Goal: Book appointment/travel/reservation

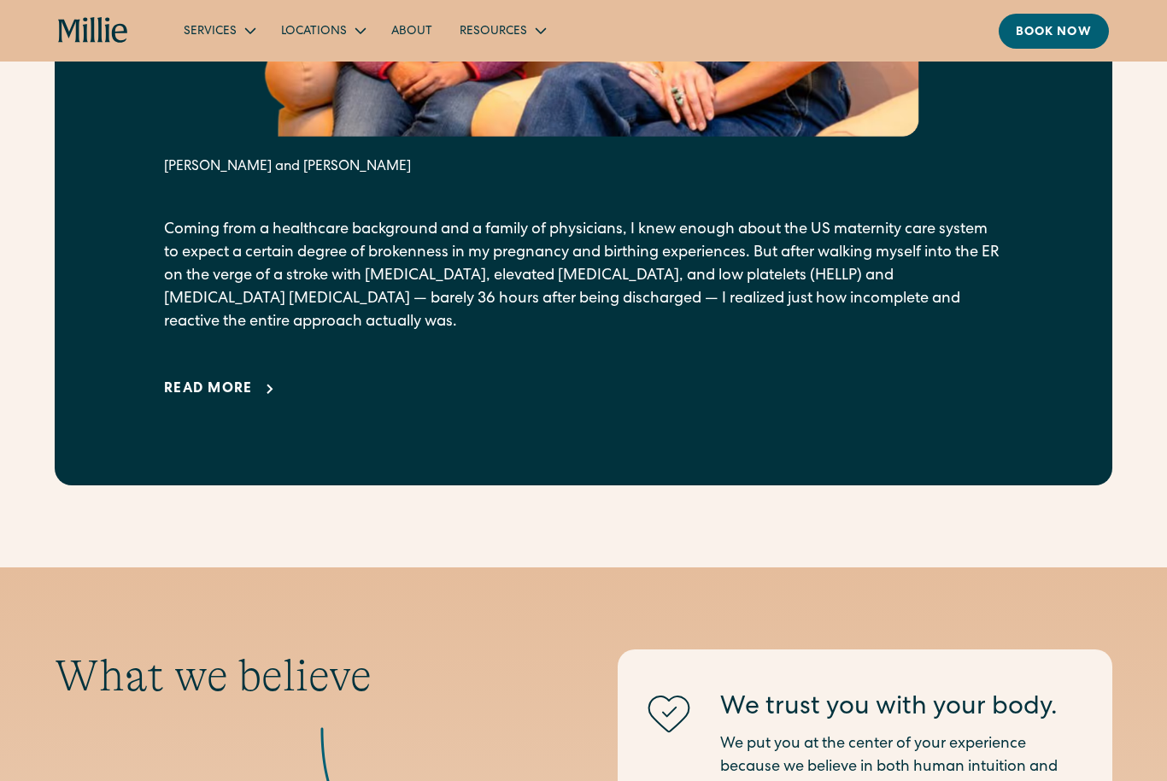
scroll to position [1167, 0]
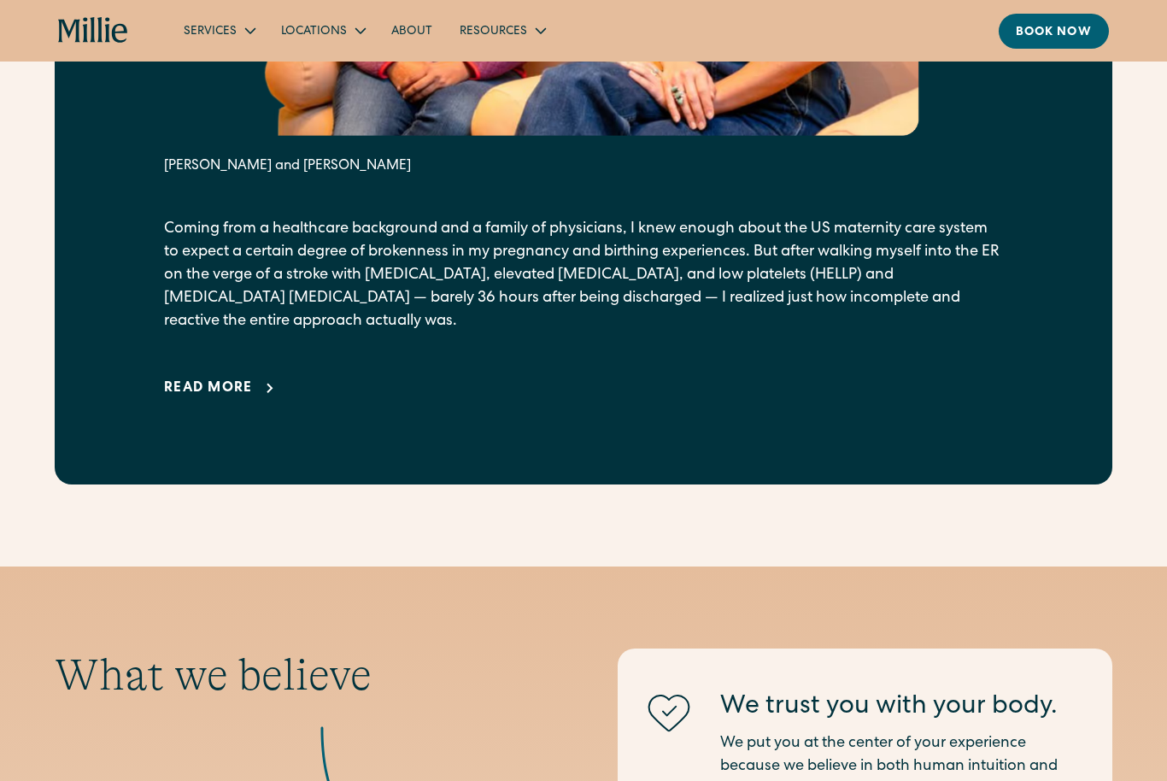
click at [238, 386] on div "Read more" at bounding box center [208, 389] width 89 height 21
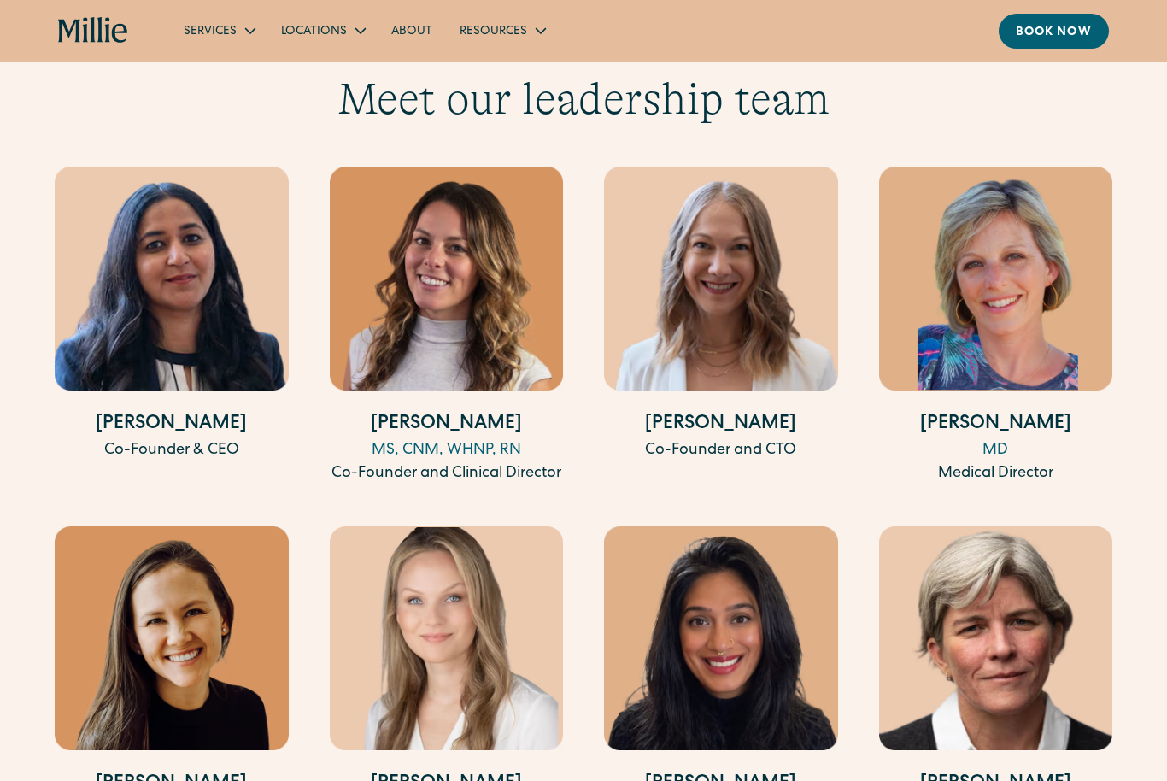
scroll to position [4873, 0]
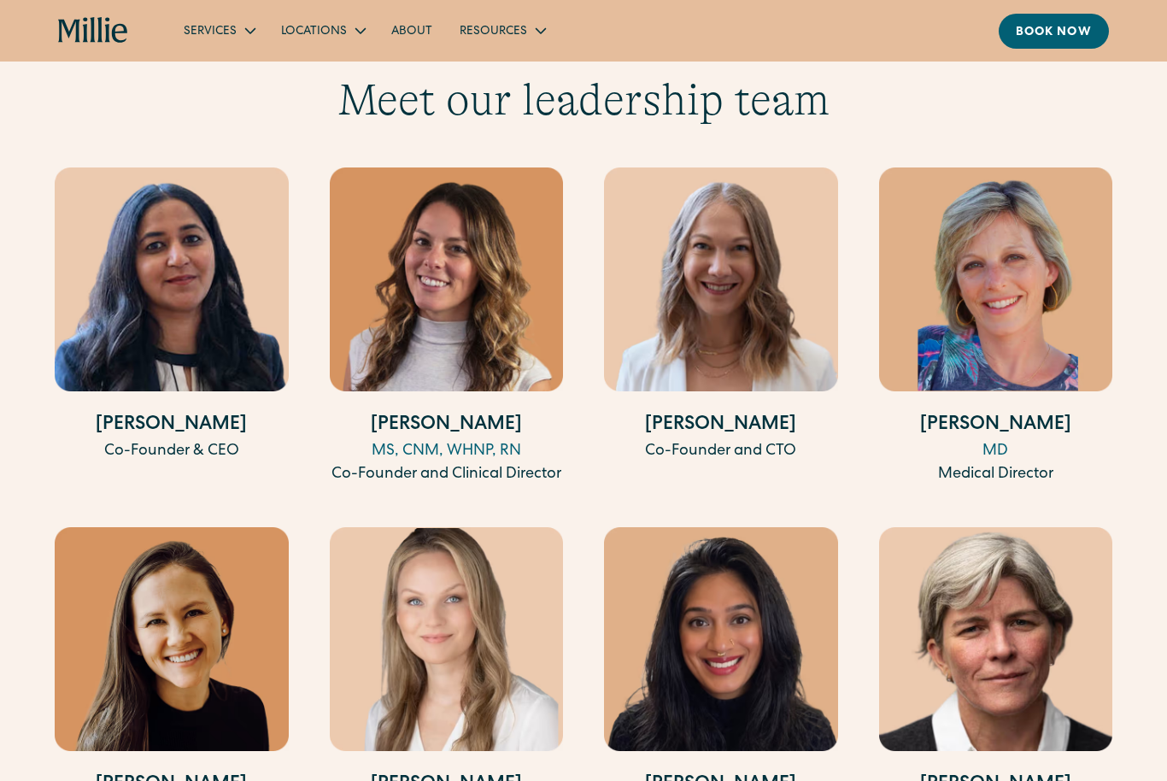
click at [955, 606] on img at bounding box center [996, 639] width 234 height 224
click at [750, 606] on img at bounding box center [721, 639] width 234 height 224
click at [446, 576] on img at bounding box center [447, 639] width 234 height 224
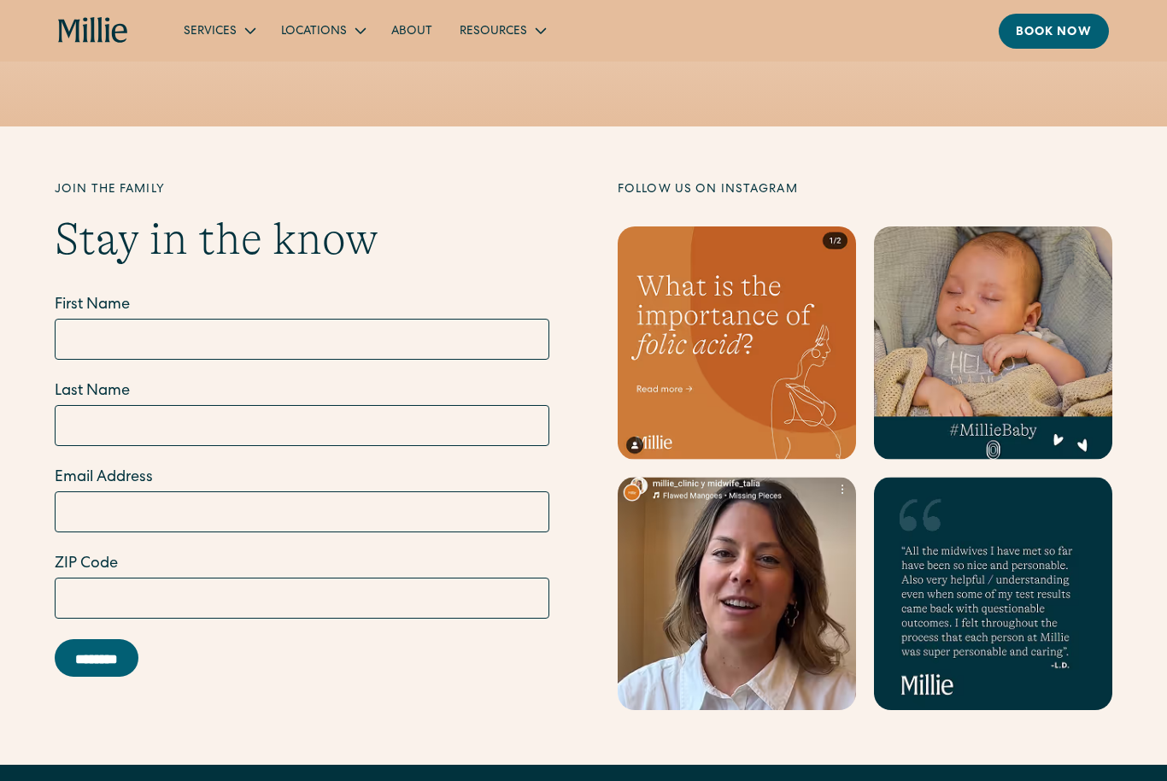
scroll to position [6528, 0]
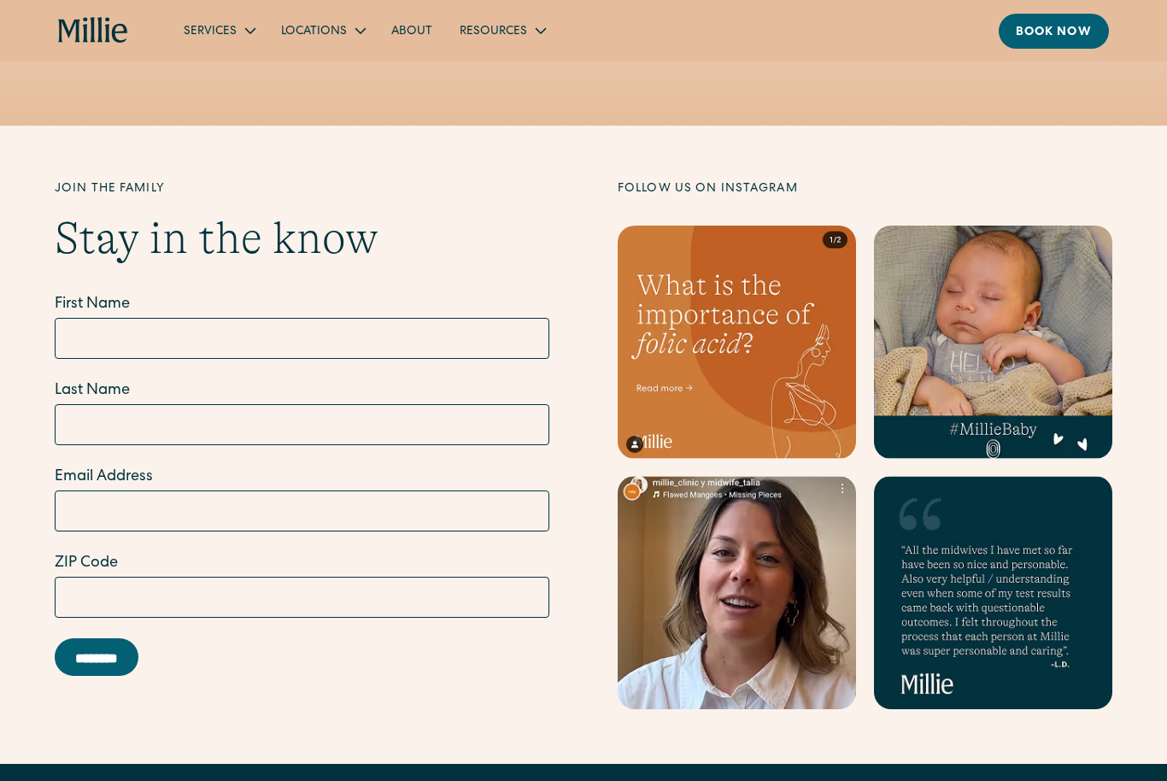
click at [1003, 280] on link at bounding box center [993, 342] width 238 height 233
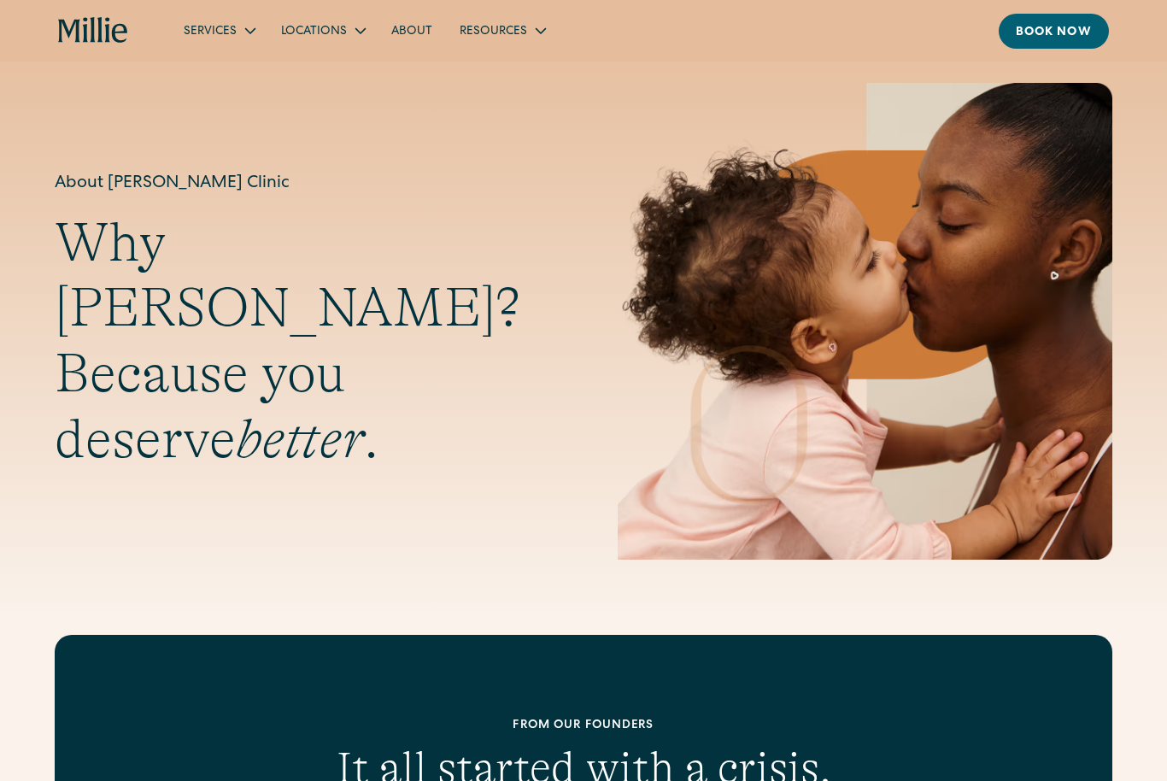
scroll to position [0, 0]
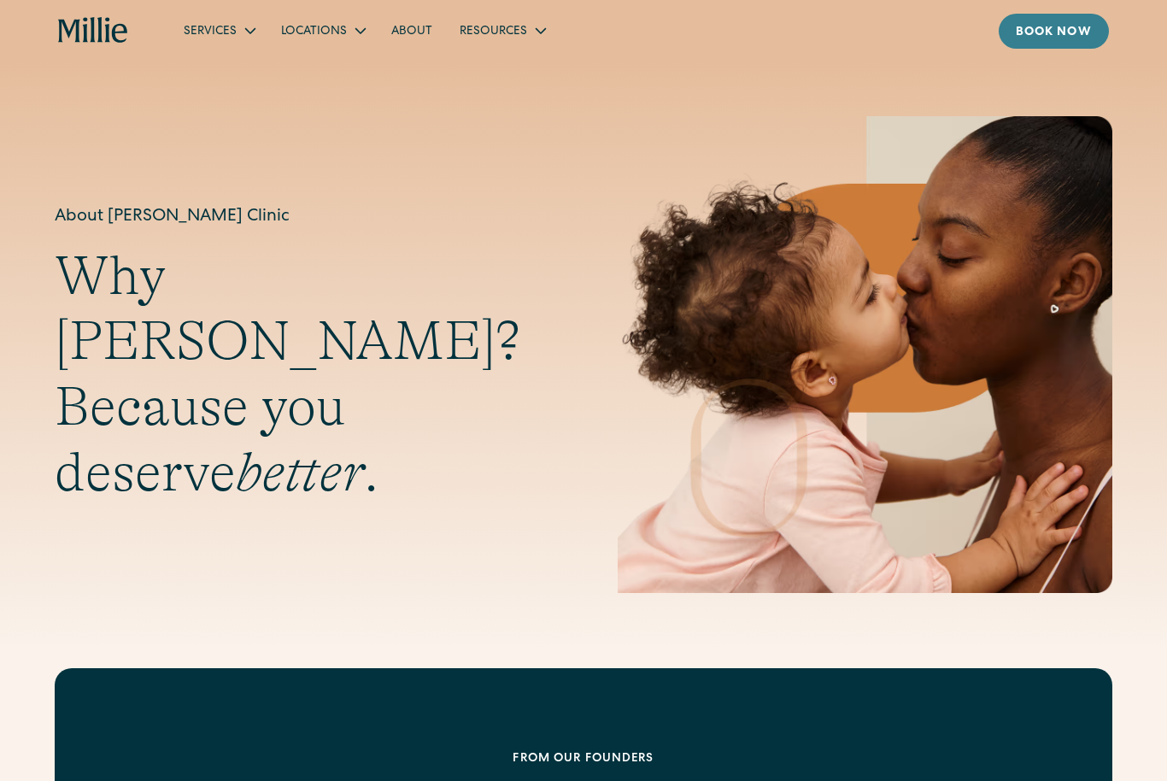
click at [1050, 22] on link "Book now" at bounding box center [1054, 31] width 110 height 35
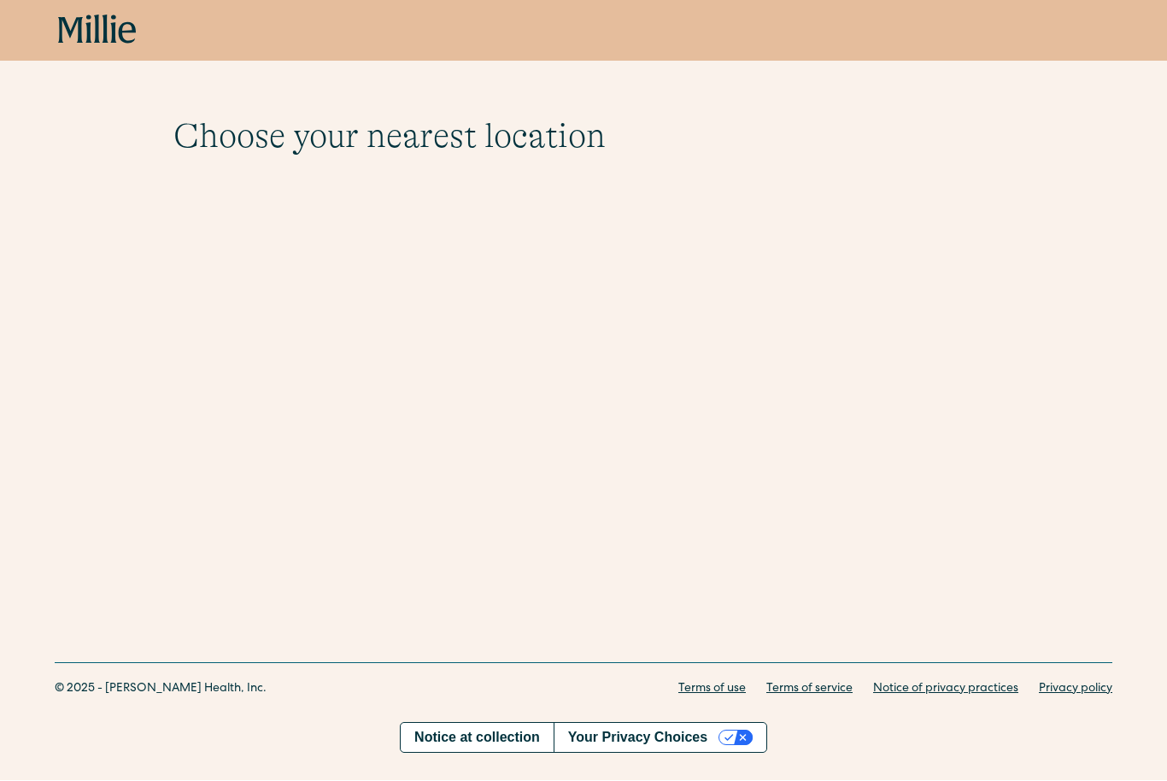
click at [508, 138] on h1 "Choose your nearest location" at bounding box center [583, 136] width 820 height 41
click at [473, 748] on link "Notice at collection" at bounding box center [477, 738] width 153 height 29
click at [137, 33] on icon at bounding box center [97, 30] width 79 height 31
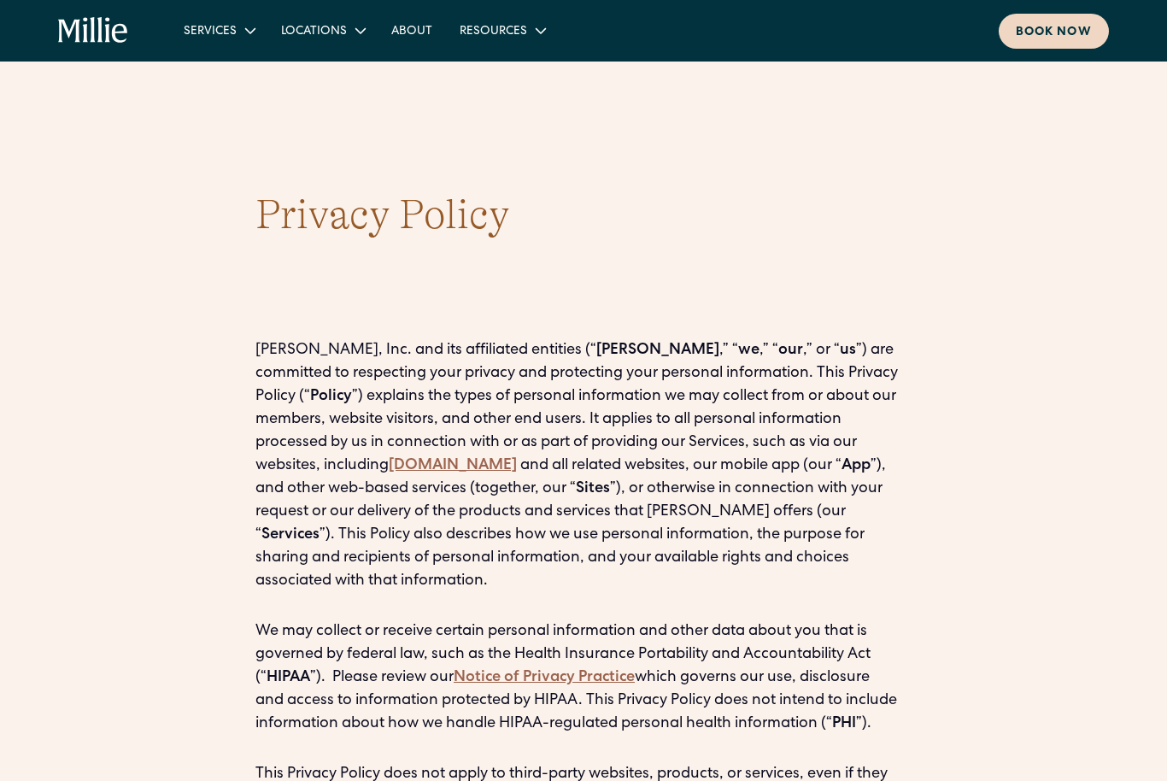
click at [1035, 35] on div "Book now" at bounding box center [1054, 33] width 76 height 18
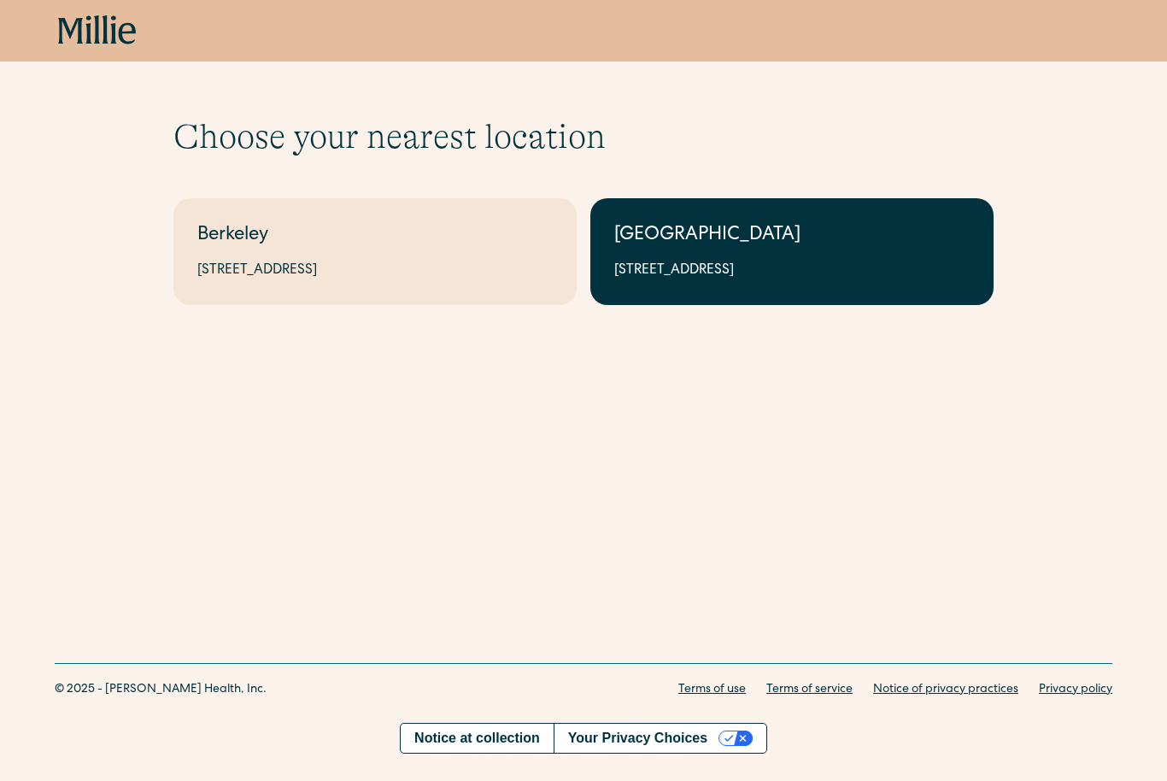
click at [696, 247] on div "South Bay" at bounding box center [792, 236] width 356 height 28
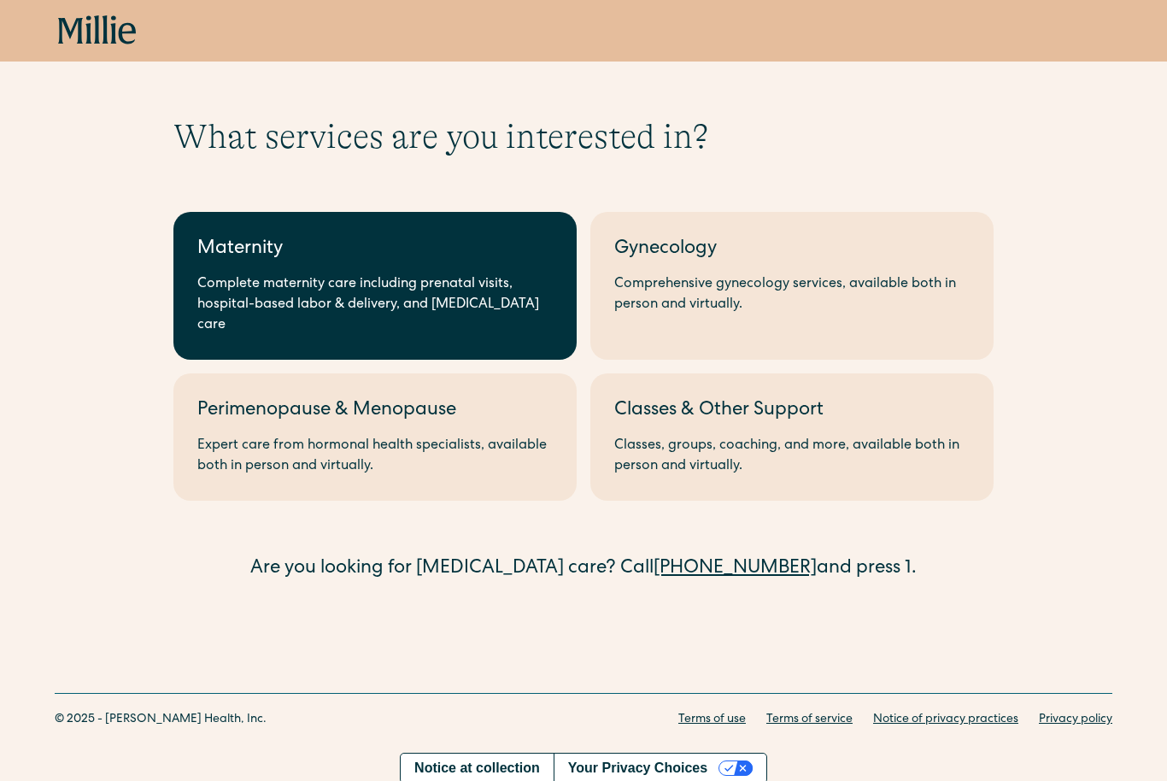
click at [363, 286] on div "Complete maternity care including prenatal visits, hospital-based labor & deliv…" at bounding box center [375, 305] width 356 height 62
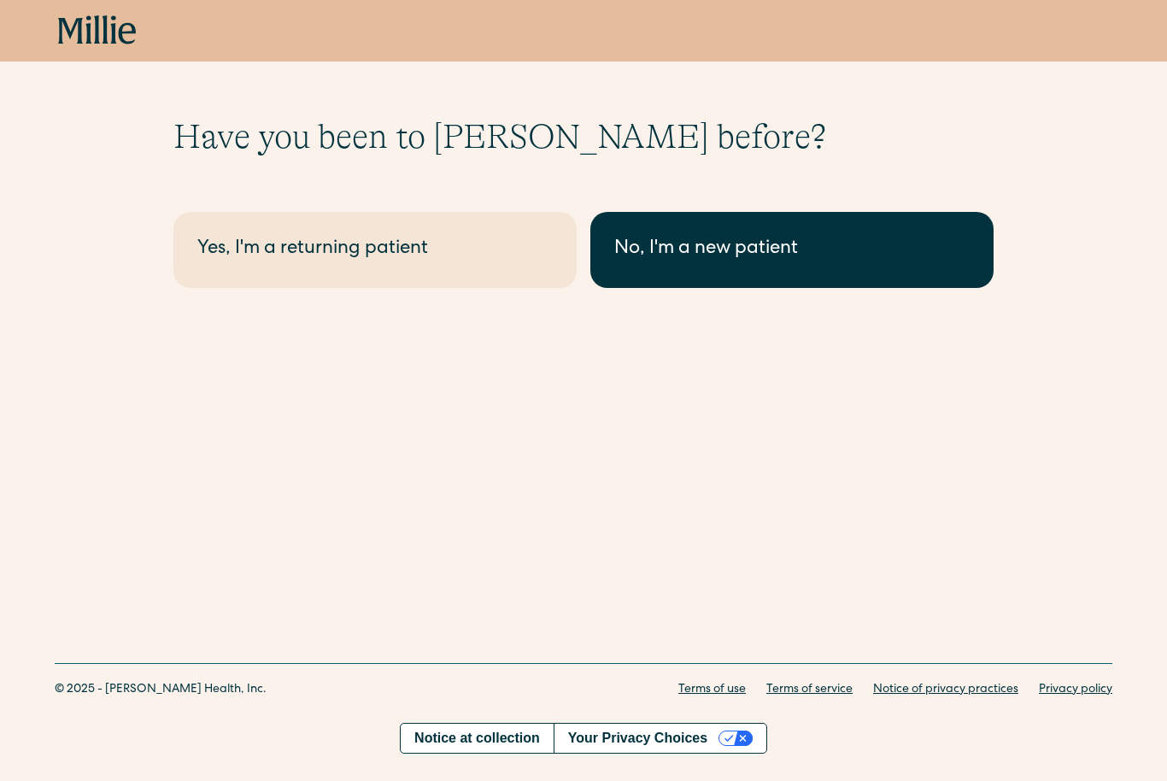
click at [630, 250] on div "No, I'm a new patient" at bounding box center [792, 250] width 356 height 28
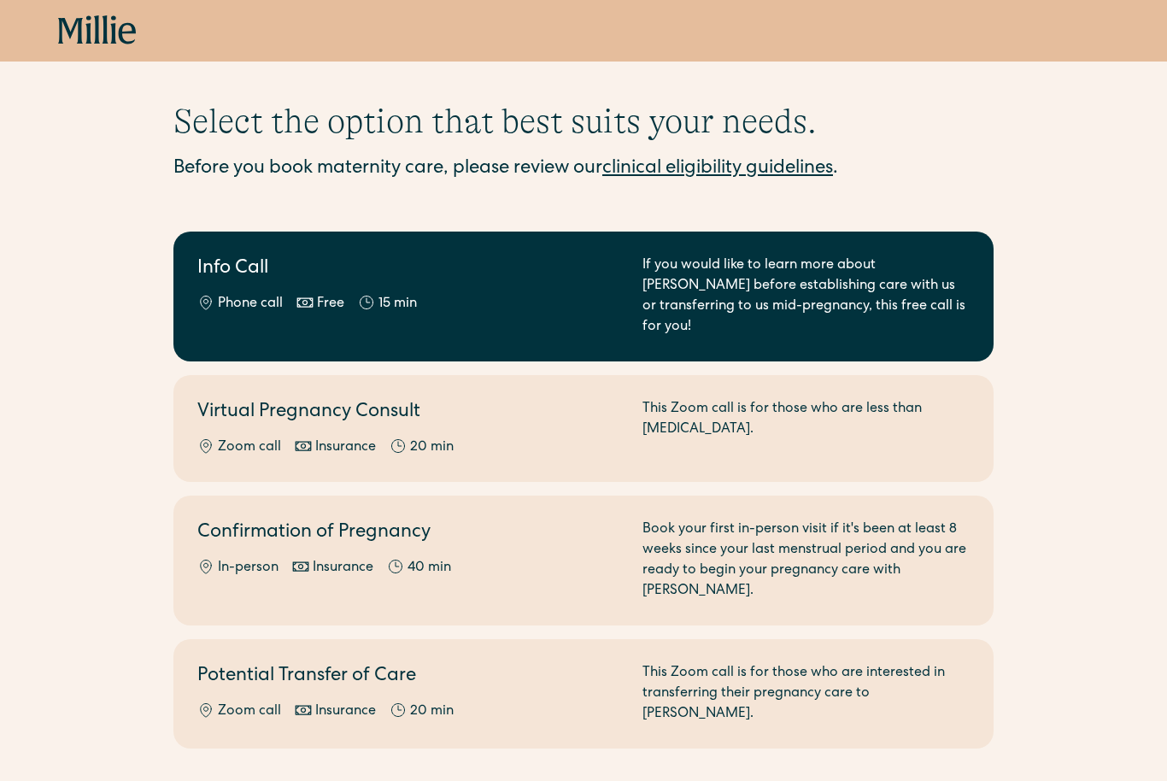
scroll to position [17, 0]
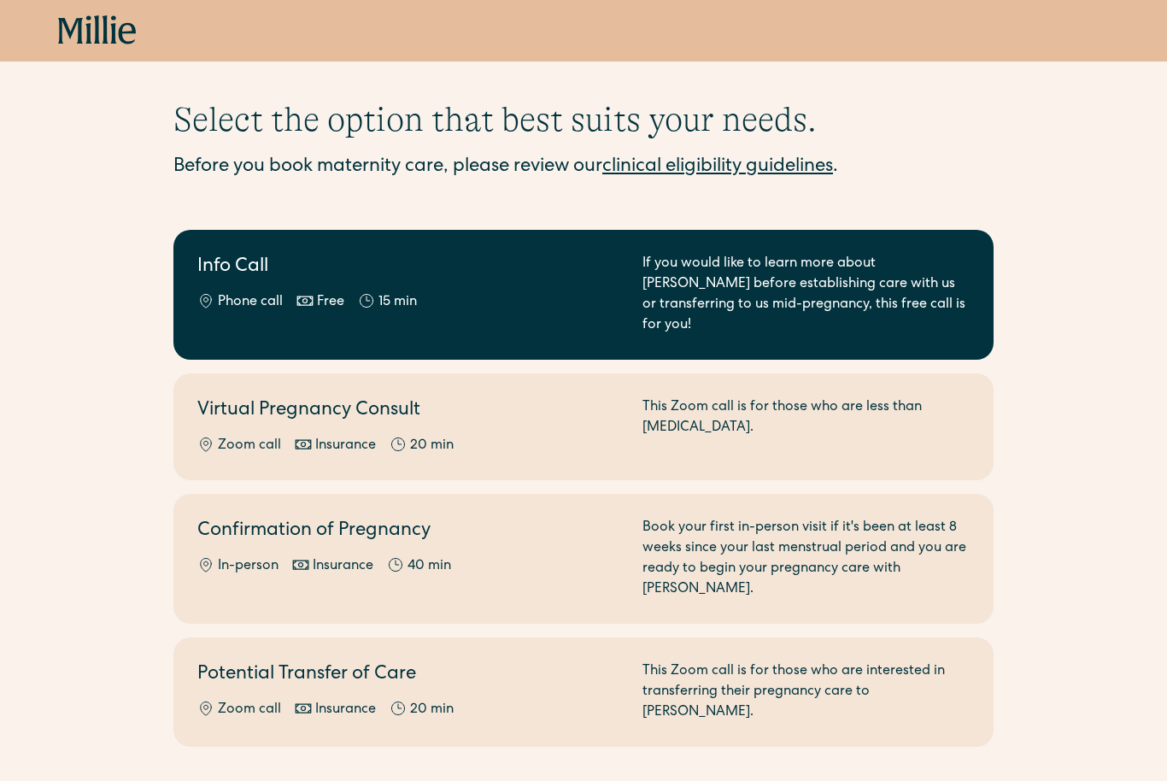
click at [654, 283] on div "If you would like to learn more about Millie before establishing care with us o…" at bounding box center [806, 295] width 327 height 82
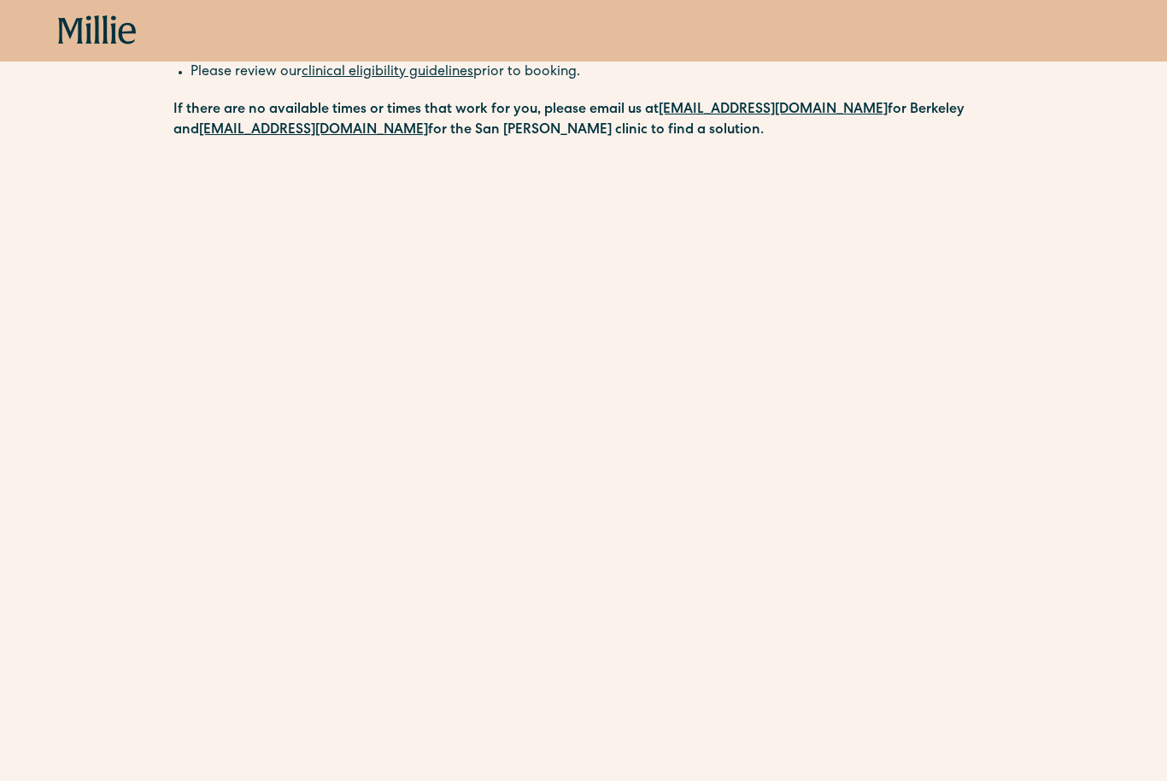
scroll to position [280, 0]
click at [89, 639] on div "Schedule your appointment A free call to learn more about Millie before establi…" at bounding box center [583, 356] width 1167 height 1040
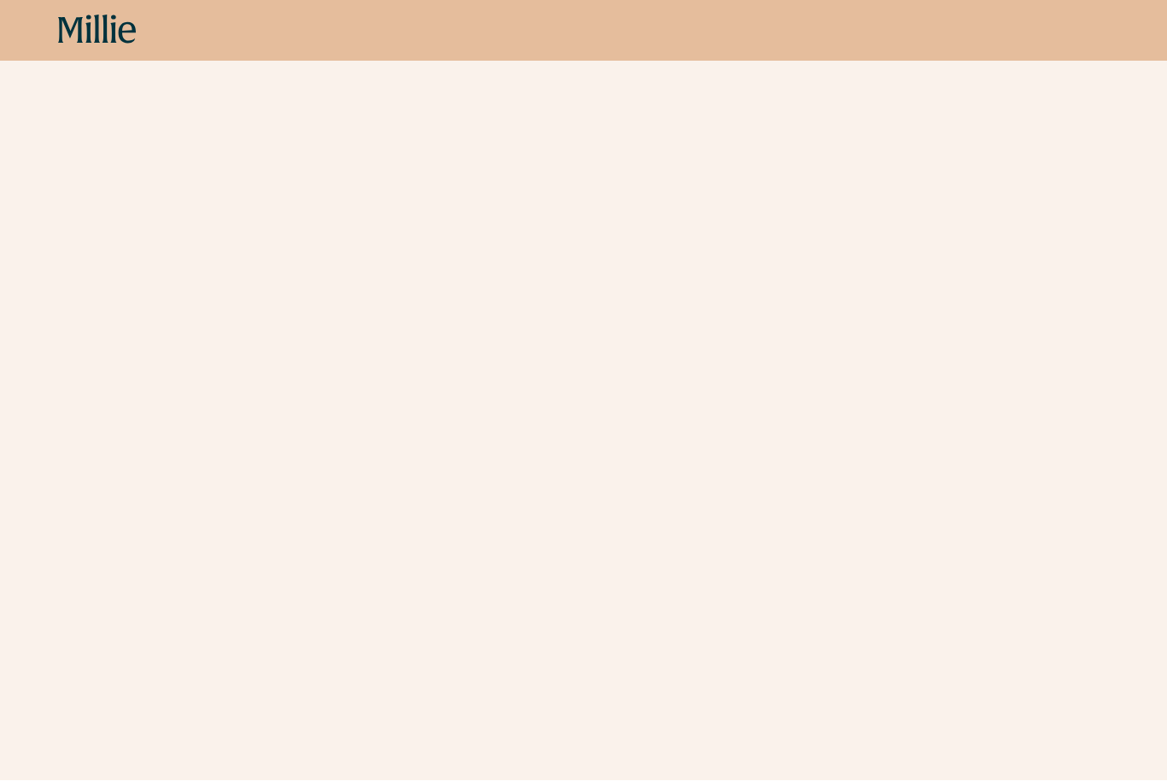
scroll to position [377, 0]
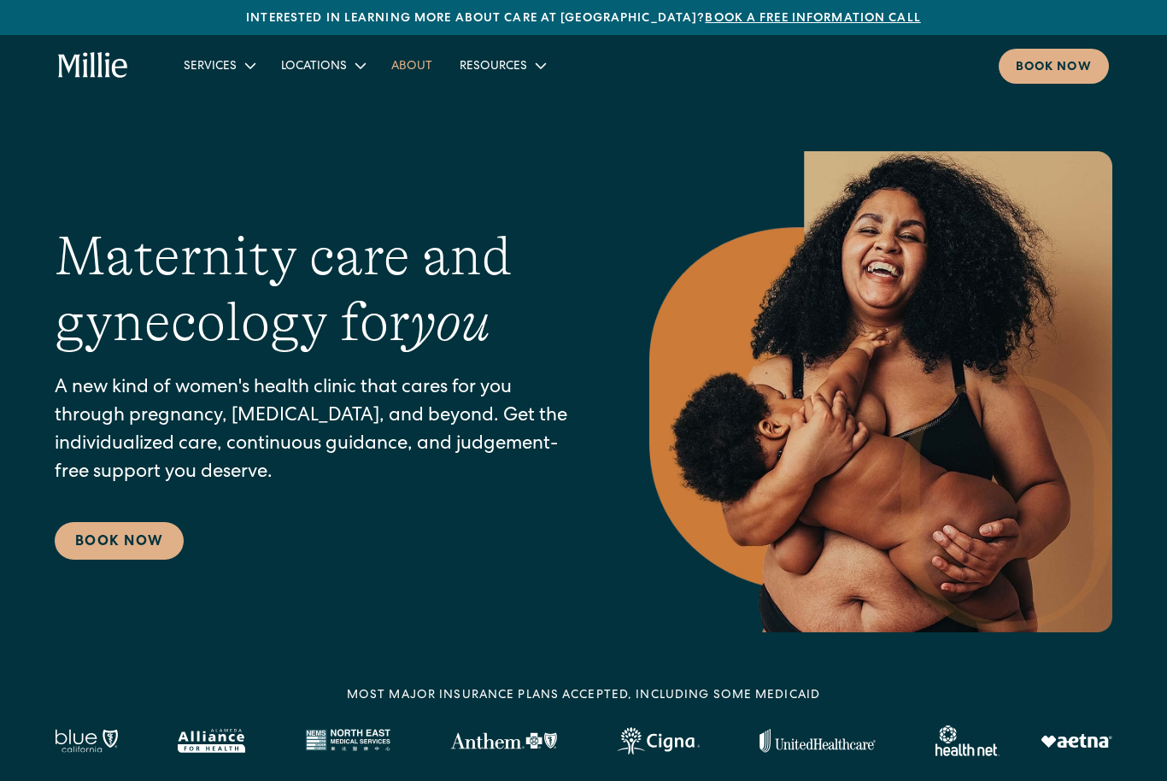
click at [420, 72] on link "About" at bounding box center [412, 65] width 68 height 28
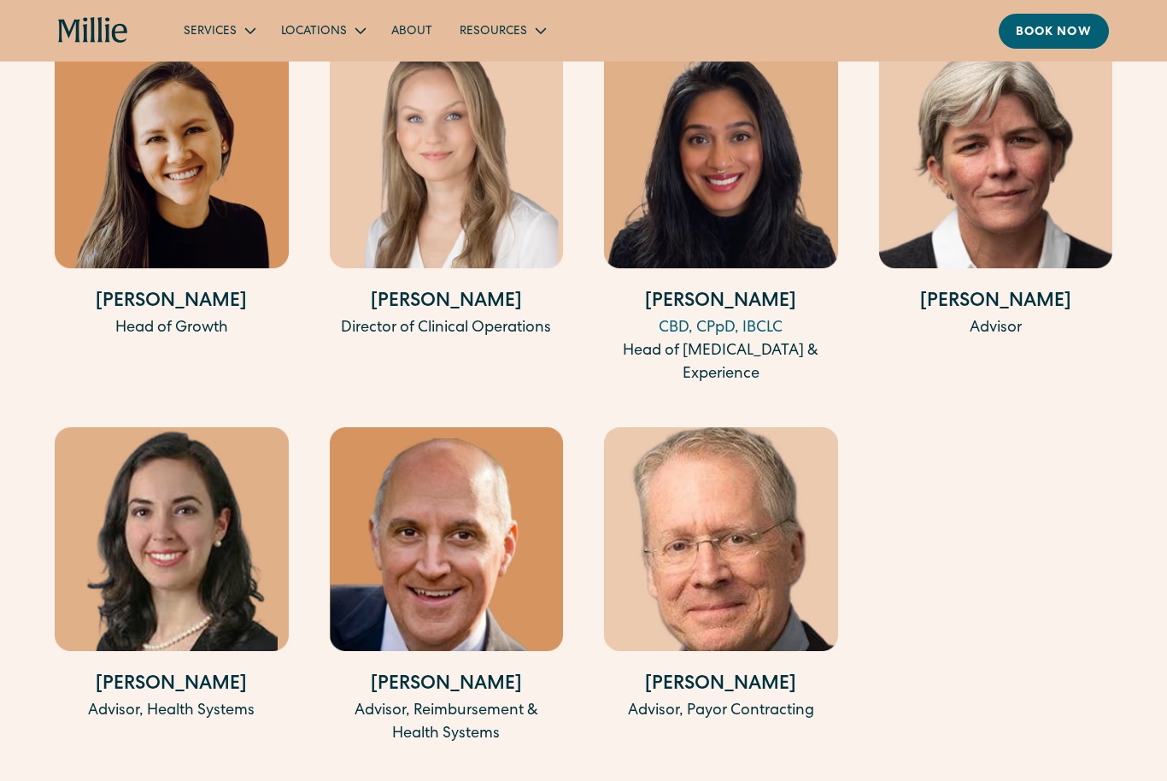
scroll to position [3630, 0]
click at [730, 167] on img at bounding box center [721, 157] width 234 height 224
click at [729, 171] on img at bounding box center [721, 157] width 234 height 224
drag, startPoint x: 667, startPoint y: 298, endPoint x: 695, endPoint y: 305, distance: 28.2
click at [695, 305] on h4 "Shalini Shah" at bounding box center [721, 304] width 234 height 28
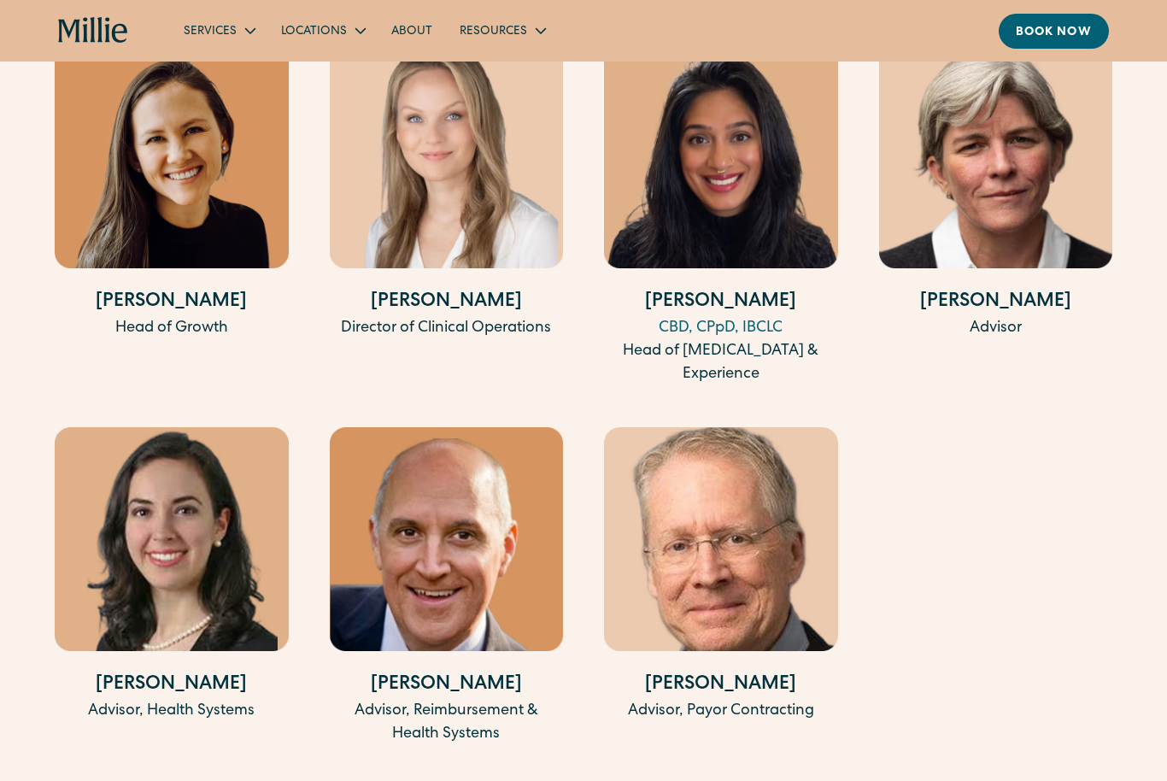
click at [650, 337] on div "CBD, CPpD, IBCLC" at bounding box center [721, 329] width 234 height 23
drag, startPoint x: 661, startPoint y: 324, endPoint x: 786, endPoint y: 326, distance: 124.8
click at [786, 326] on div "CBD, CPpD, IBCLC" at bounding box center [721, 329] width 234 height 23
copy div "CBD, CPpD, IBCLC"
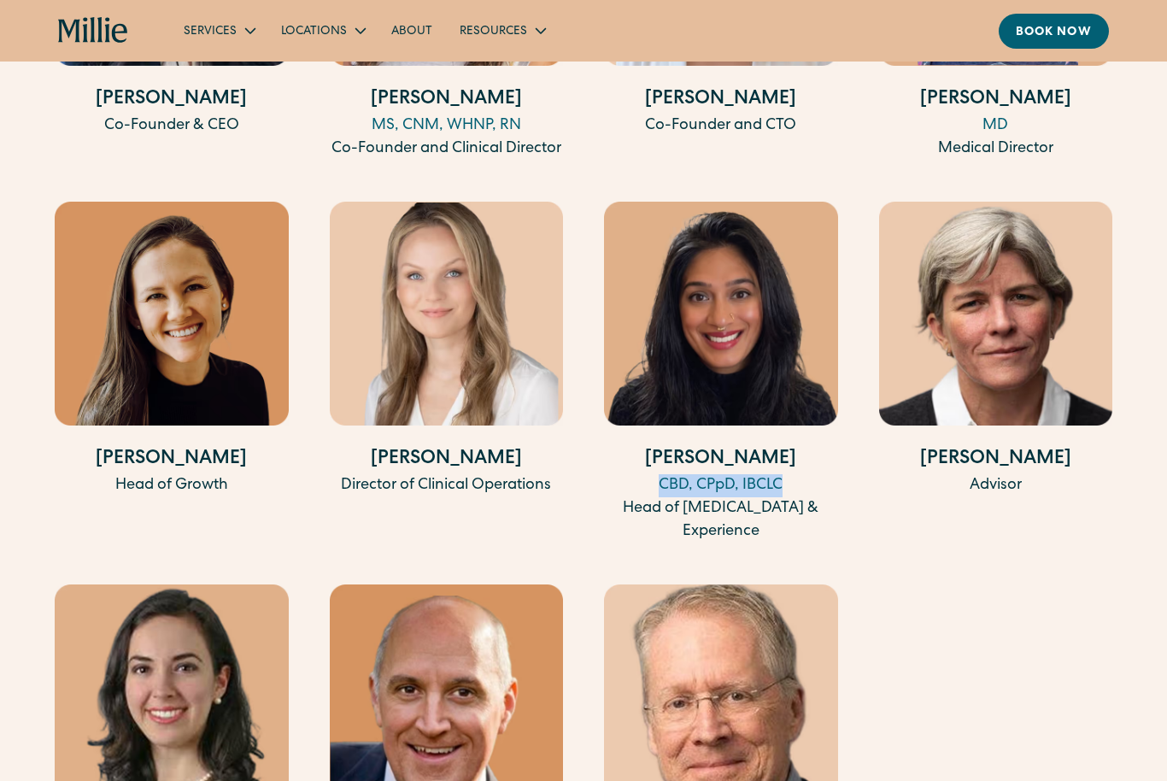
scroll to position [3471, 0]
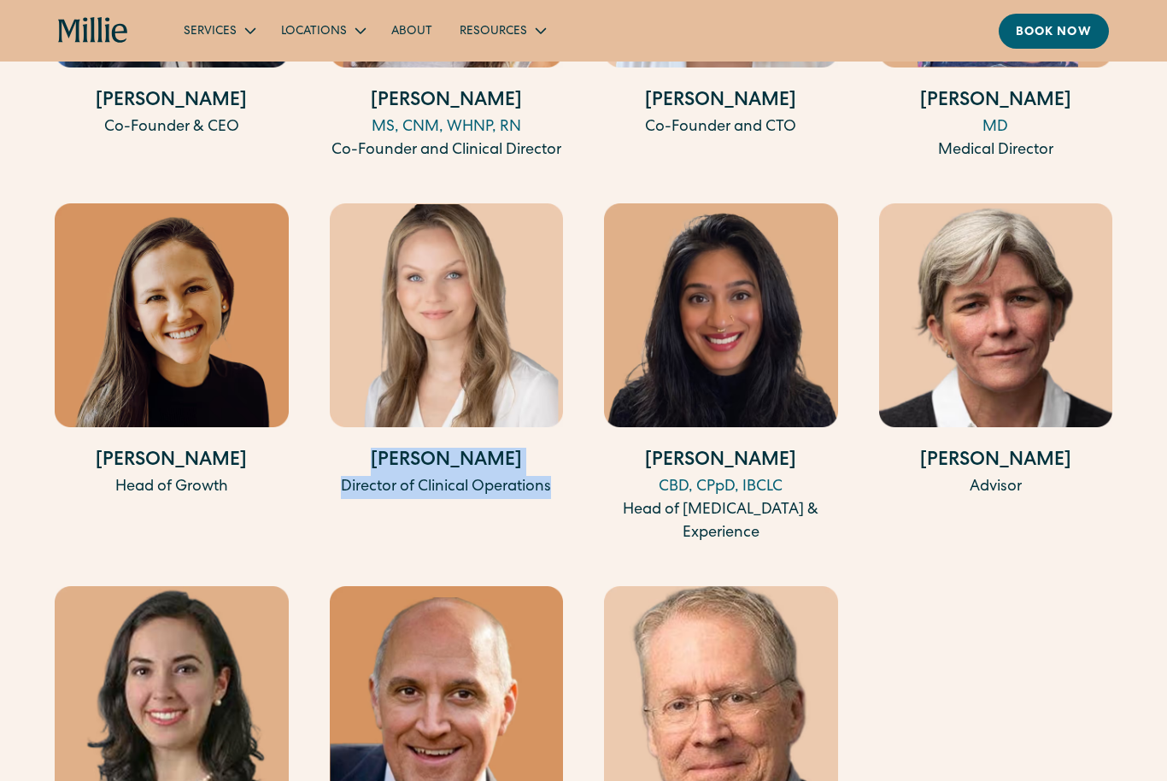
drag, startPoint x: 385, startPoint y: 455, endPoint x: 557, endPoint y: 492, distance: 175.8
click at [557, 492] on div "Patricia Bevitz Director of Clinical Operations" at bounding box center [447, 473] width 234 height 51
copy div "Patricia Bevitz Director of Clinical Operations"
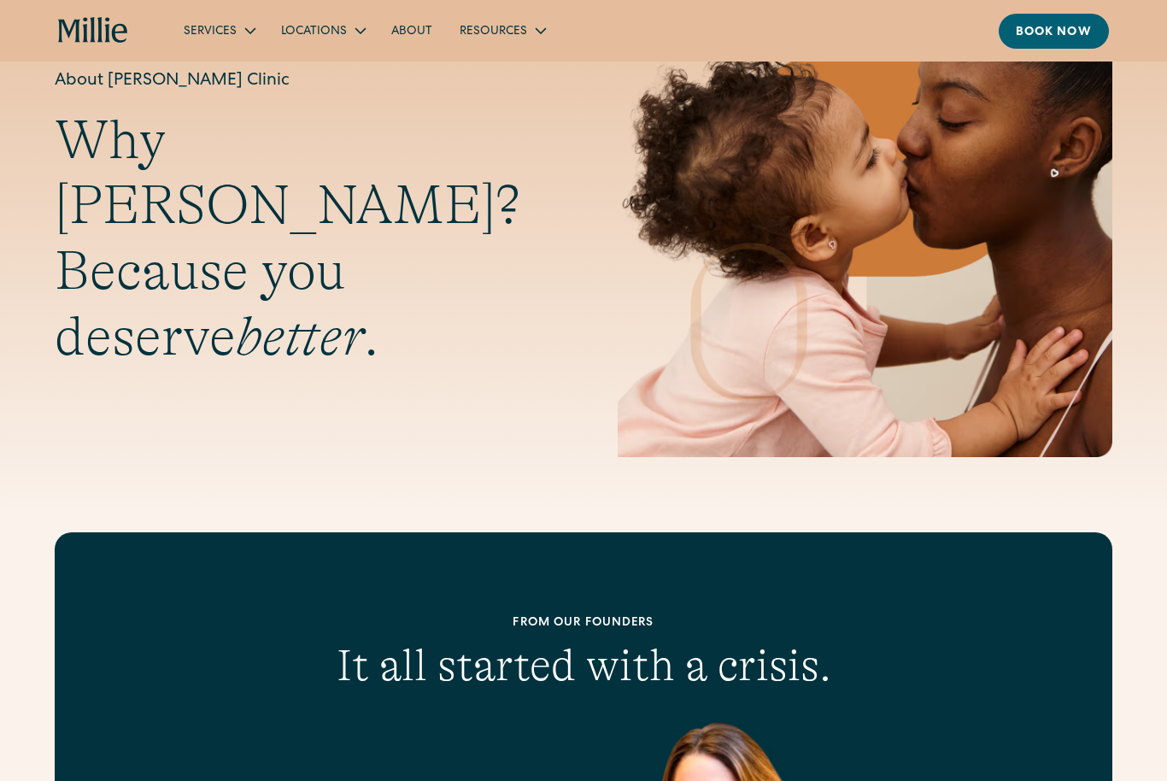
scroll to position [0, 0]
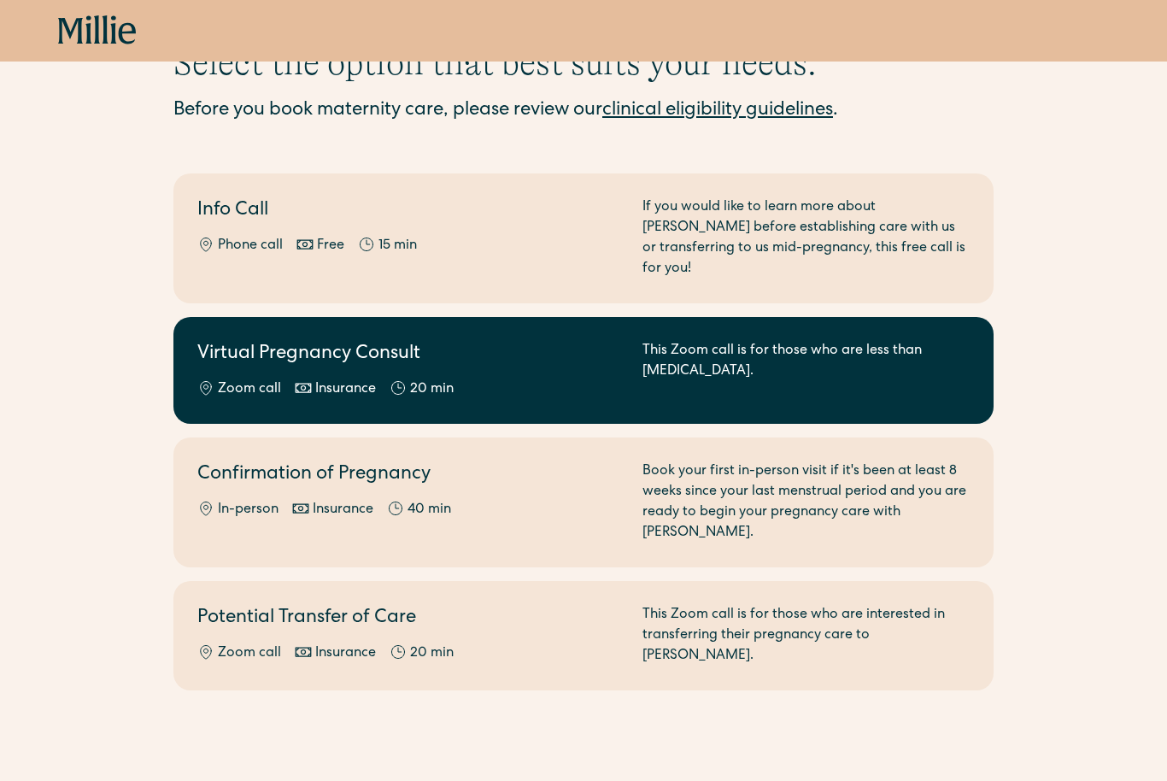
click at [545, 379] on div "Zoom call Insurance 20 min" at bounding box center [409, 389] width 425 height 21
